Goal: Obtain resource: Download file/media

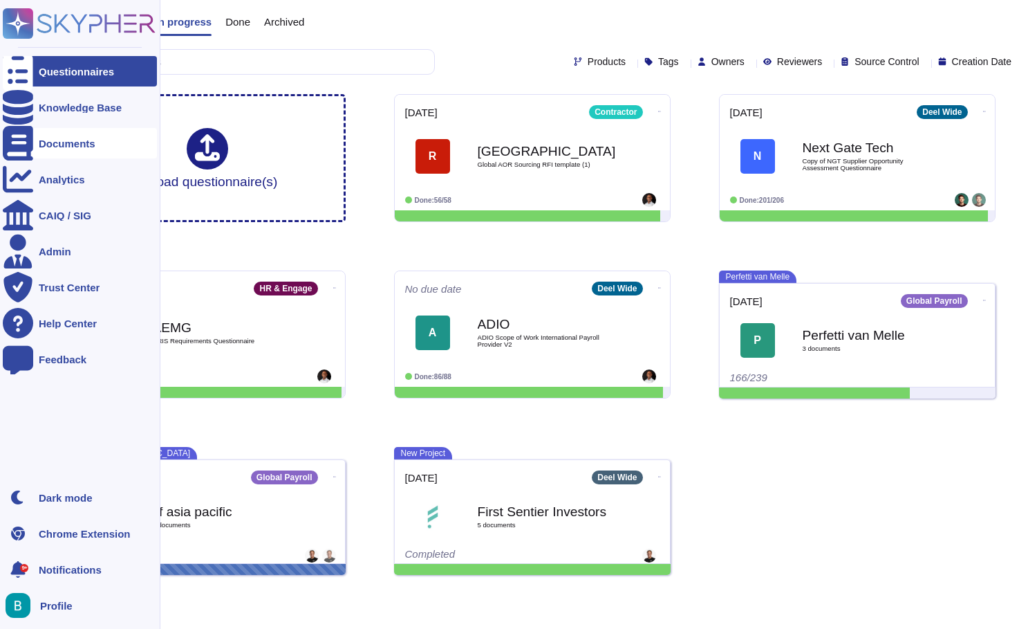
click at [68, 147] on div "Documents" at bounding box center [67, 143] width 57 height 10
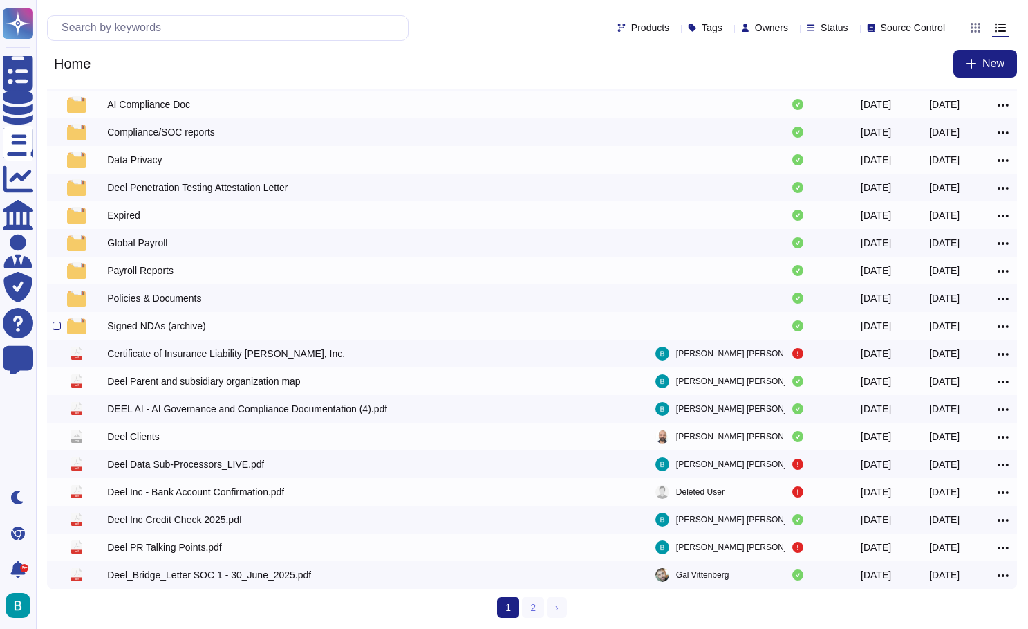
scroll to position [75, 0]
click at [242, 519] on div "Deel Inc Credit Check 2025.pdf" at bounding box center [174, 520] width 135 height 14
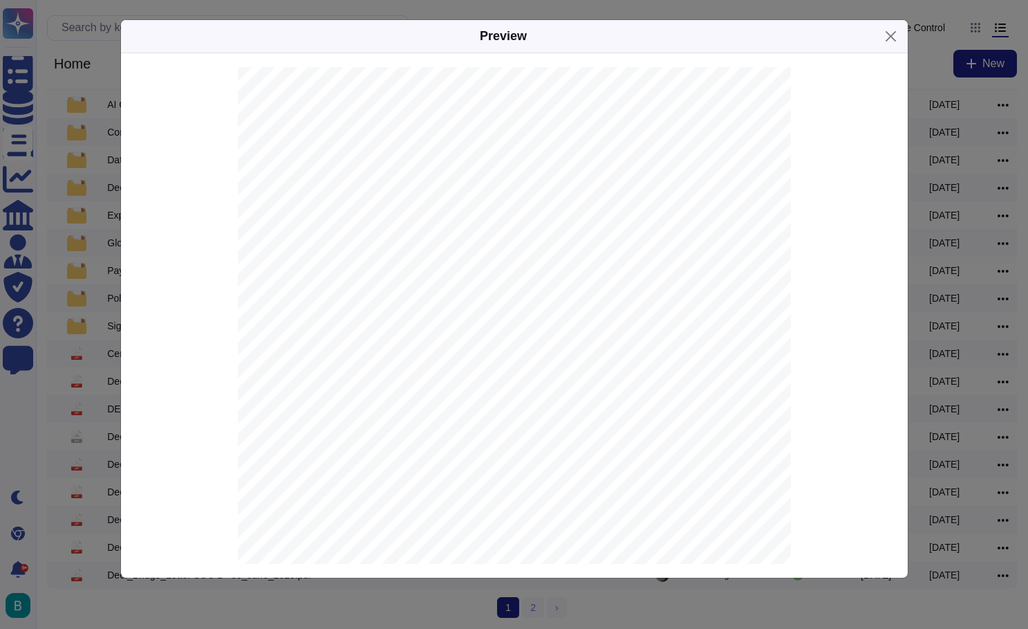
scroll to position [209, 0]
click at [93, 297] on div "Preview Country : United States of America Company : [PERSON_NAME], INC (US1213…" at bounding box center [514, 314] width 1028 height 629
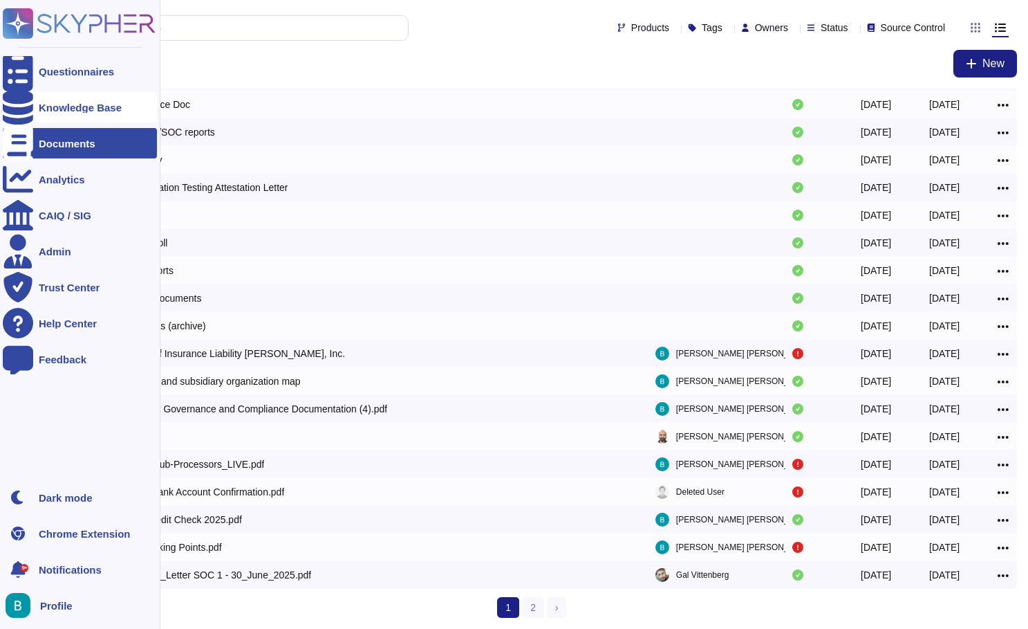
click at [19, 113] on icon at bounding box center [18, 107] width 30 height 35
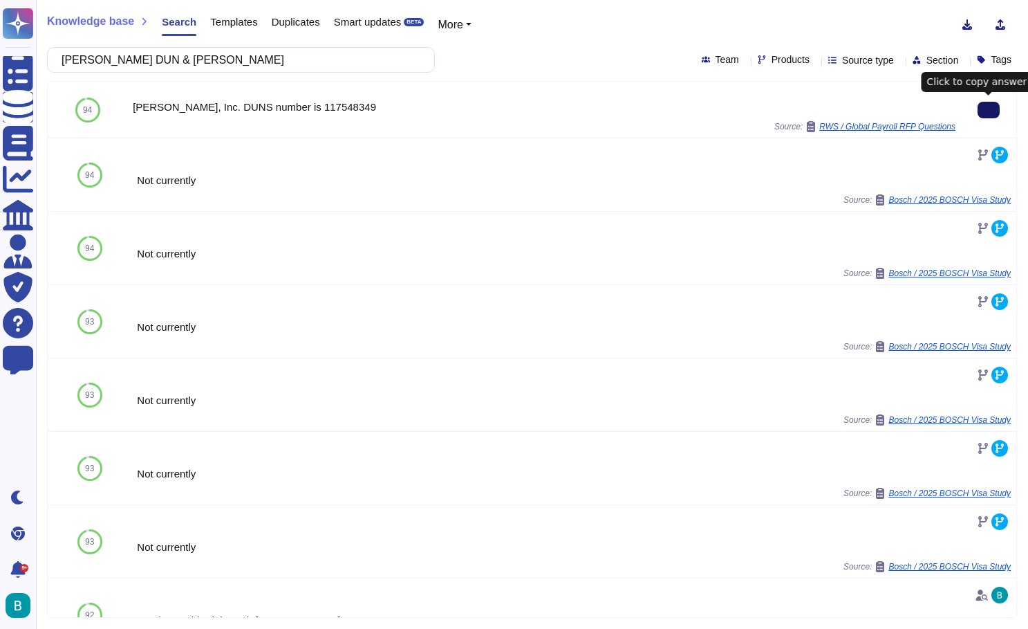
type input "[PERSON_NAME] DUN & [PERSON_NAME]"
click at [997, 116] on button at bounding box center [989, 110] width 22 height 17
